Goal: Navigation & Orientation: Find specific page/section

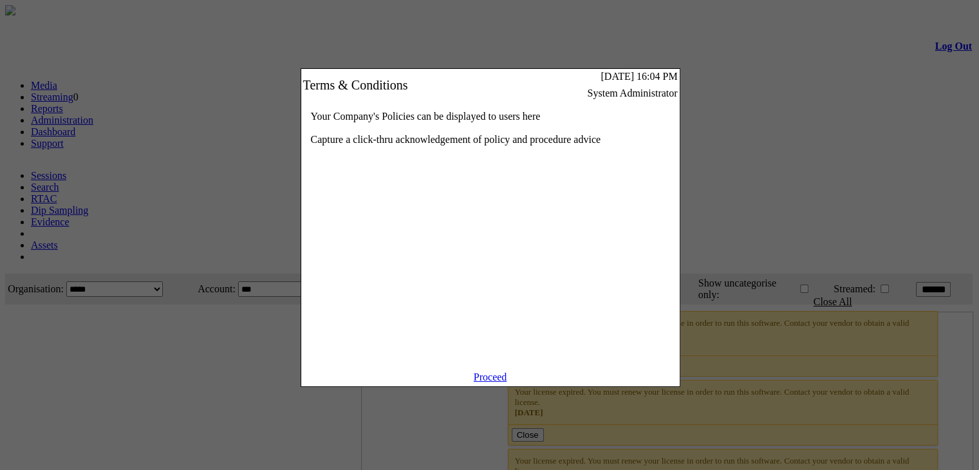
click at [481, 382] on link "Proceed" at bounding box center [490, 376] width 33 height 11
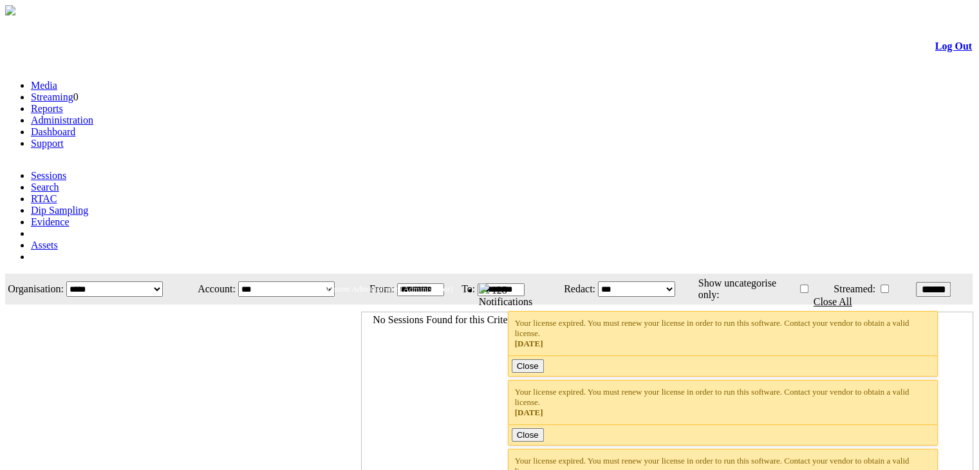
drag, startPoint x: 0, startPoint y: 0, endPoint x: 348, endPoint y: 77, distance: 356.4
click at [75, 126] on link "Dashboard" at bounding box center [53, 131] width 44 height 11
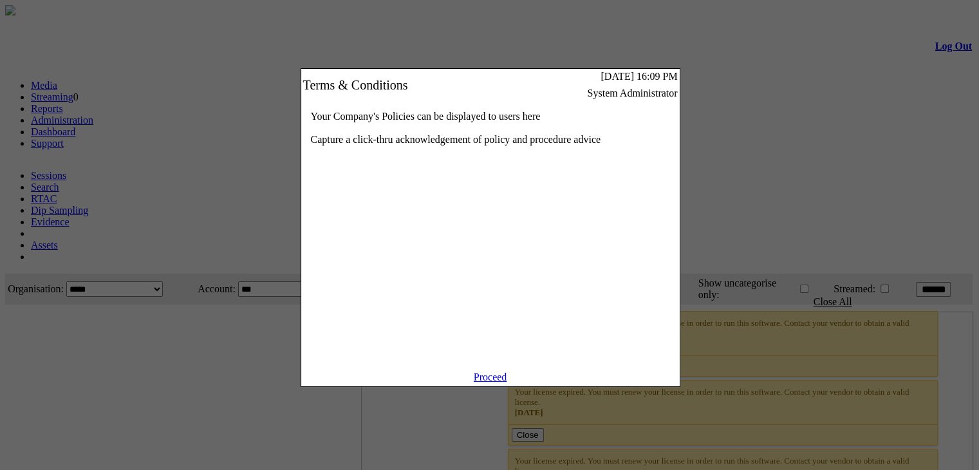
click at [486, 382] on link "Proceed" at bounding box center [490, 376] width 33 height 11
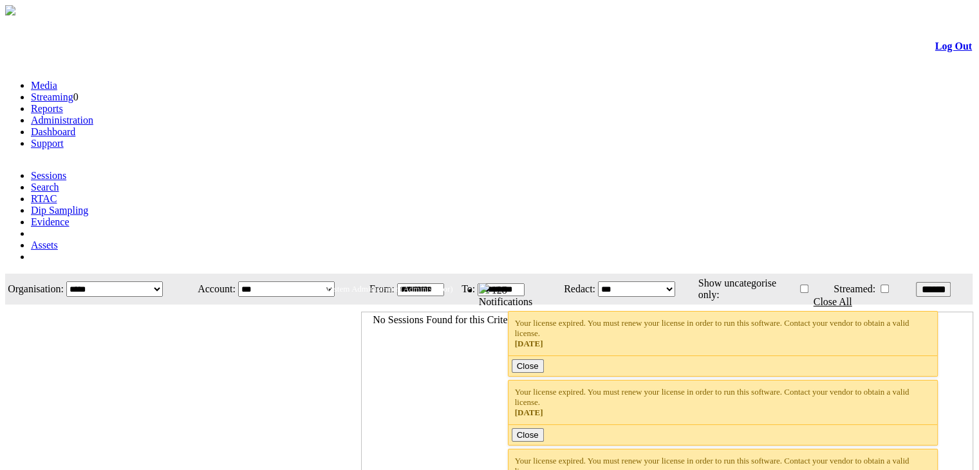
click at [75, 126] on link "Dashboard" at bounding box center [53, 131] width 44 height 11
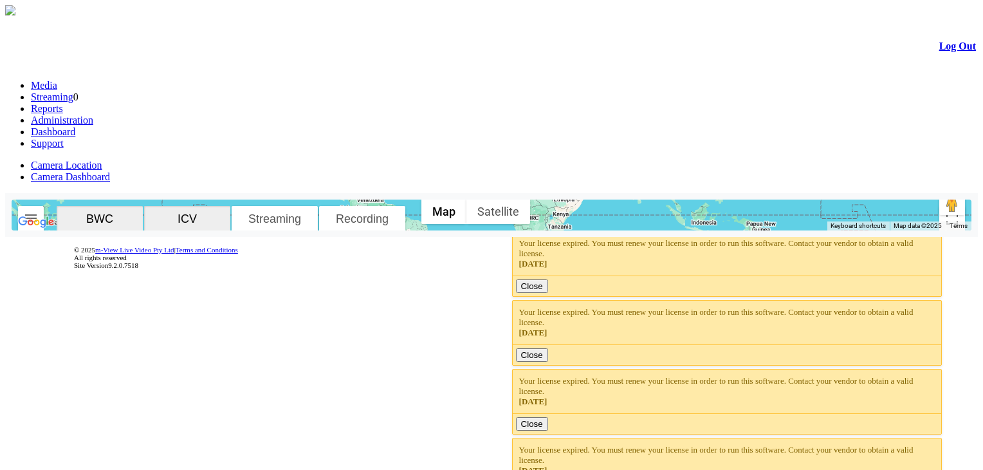
click at [626, 65] on form "Log Out Media Streaming 0 Reports Administration Dashboard Support Camera Locat…" at bounding box center [491, 148] width 973 height 260
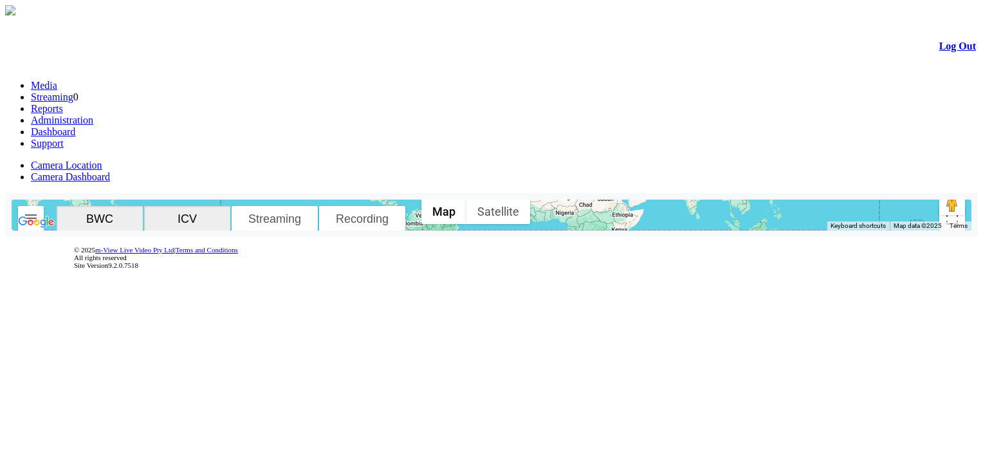
drag, startPoint x: 448, startPoint y: 297, endPoint x: 508, endPoint y: 313, distance: 62.6
click at [508, 230] on div at bounding box center [492, 214] width 960 height 31
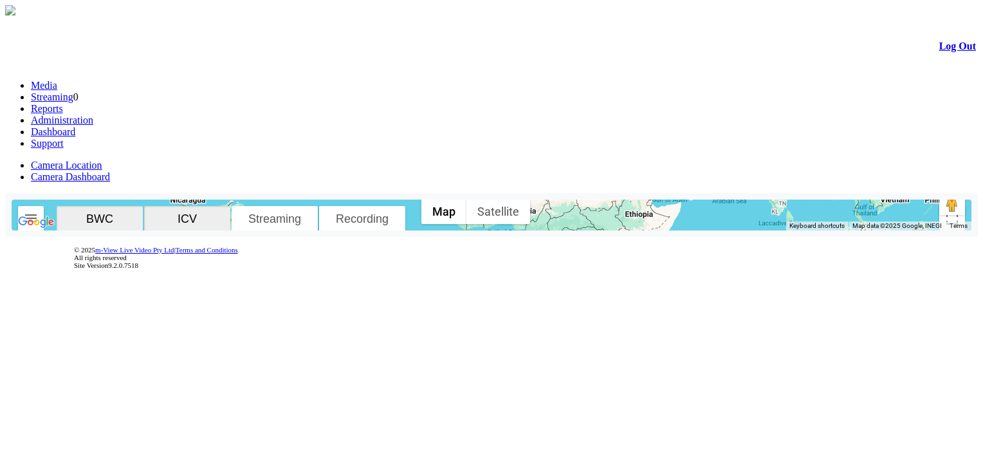
drag, startPoint x: 537, startPoint y: 276, endPoint x: 475, endPoint y: 253, distance: 66.6
click at [475, 230] on div at bounding box center [492, 214] width 960 height 31
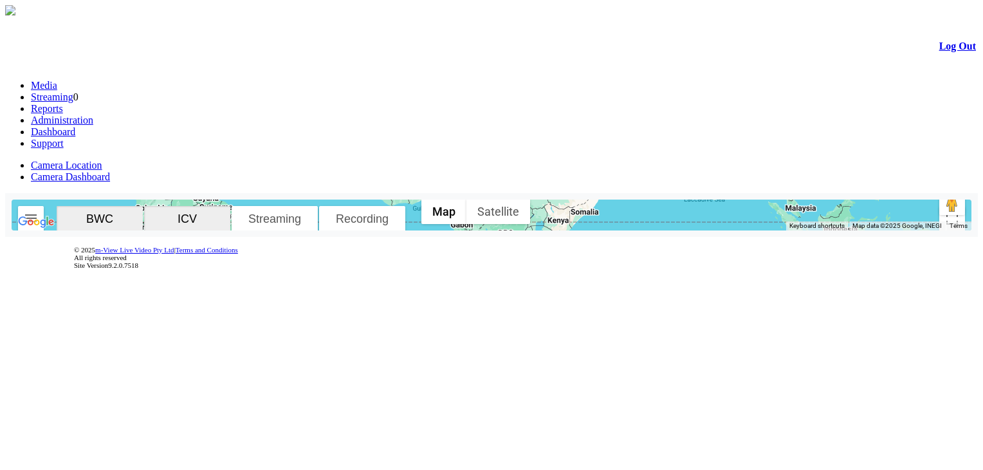
drag, startPoint x: 677, startPoint y: 225, endPoint x: 561, endPoint y: 302, distance: 138.8
click at [561, 230] on div at bounding box center [492, 214] width 960 height 31
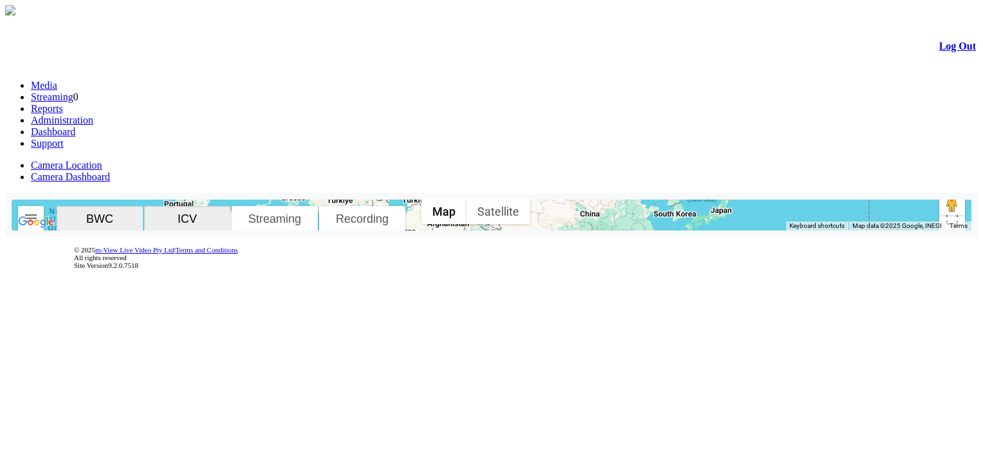
drag, startPoint x: 583, startPoint y: 277, endPoint x: 547, endPoint y: 275, distance: 36.1
click at [582, 230] on div at bounding box center [492, 214] width 960 height 31
